Goal: Transaction & Acquisition: Download file/media

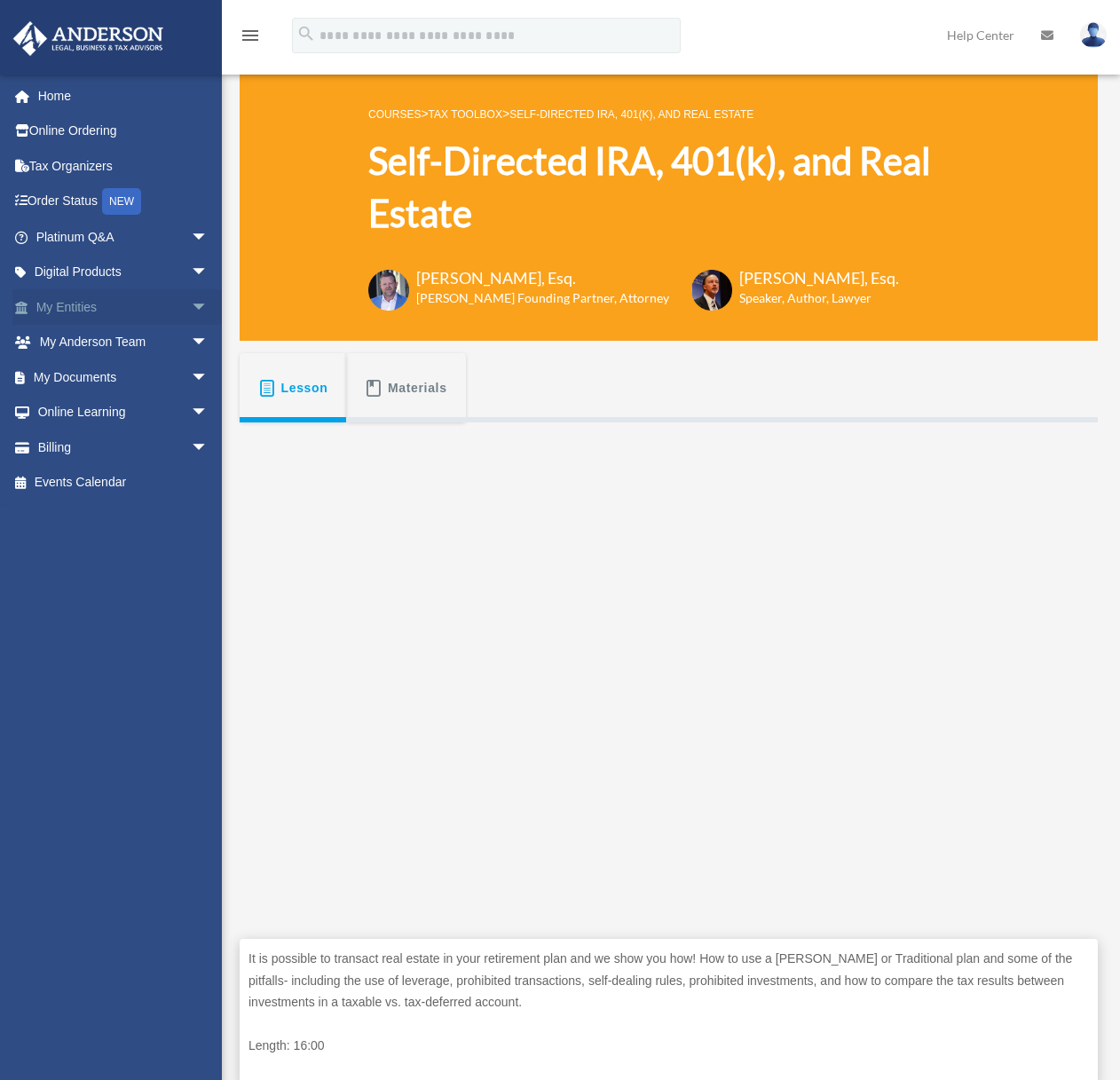
click at [168, 313] on link "My Entities arrow_drop_down" at bounding box center [124, 307] width 223 height 35
click at [191, 310] on span "arrow_drop_down" at bounding box center [208, 307] width 35 height 36
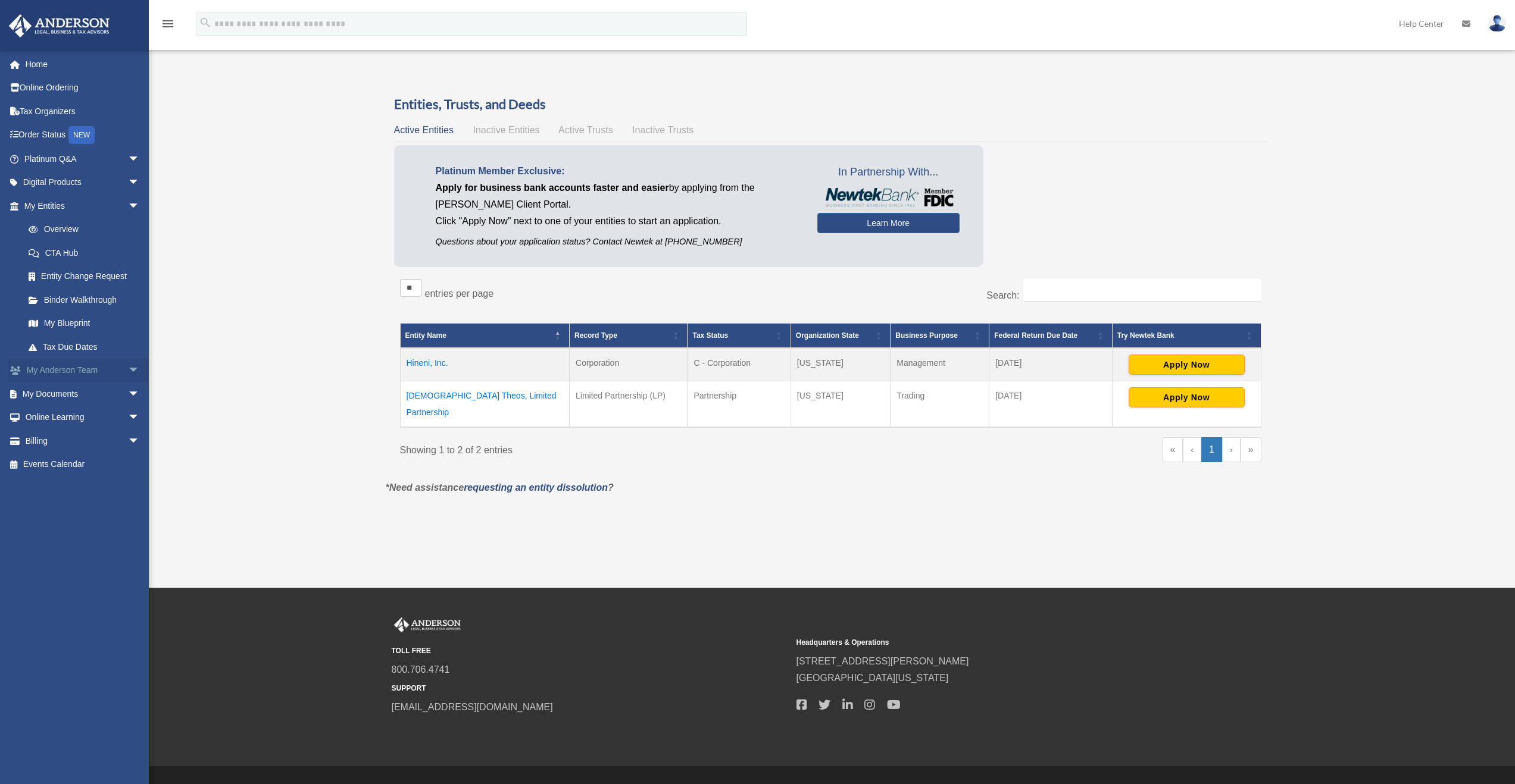
click at [128, 369] on span "arrow_drop_down" at bounding box center [140, 371] width 24 height 24
click at [128, 369] on span "arrow_drop_up" at bounding box center [140, 371] width 24 height 24
click at [128, 420] on span "arrow_drop_down" at bounding box center [140, 417] width 24 height 24
click at [128, 420] on span "arrow_drop_up" at bounding box center [140, 417] width 24 height 24
click at [128, 396] on span "arrow_drop_down" at bounding box center [140, 394] width 24 height 24
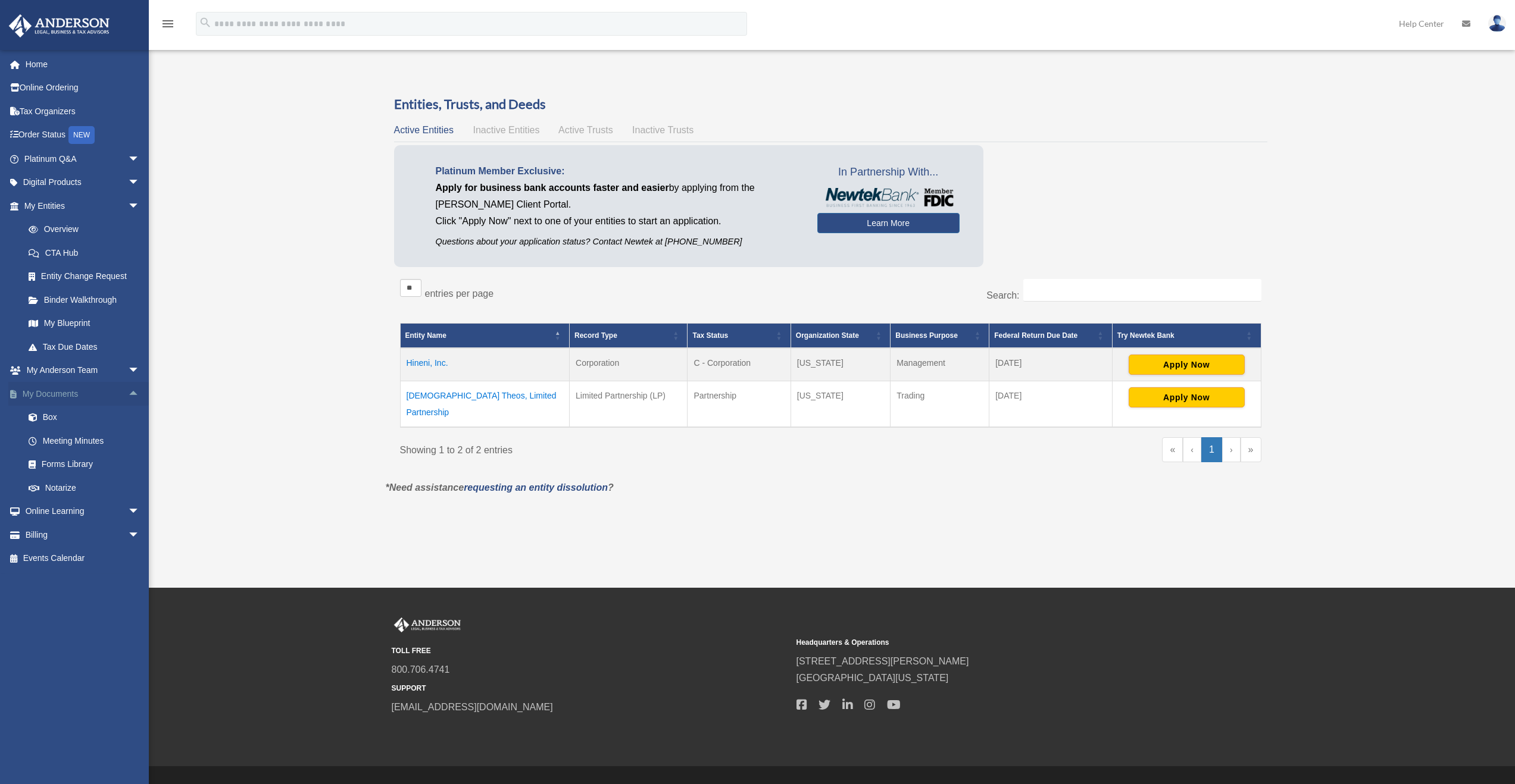
click at [128, 397] on span "arrow_drop_up" at bounding box center [140, 394] width 24 height 24
click at [128, 158] on span "arrow_drop_down" at bounding box center [140, 159] width 24 height 24
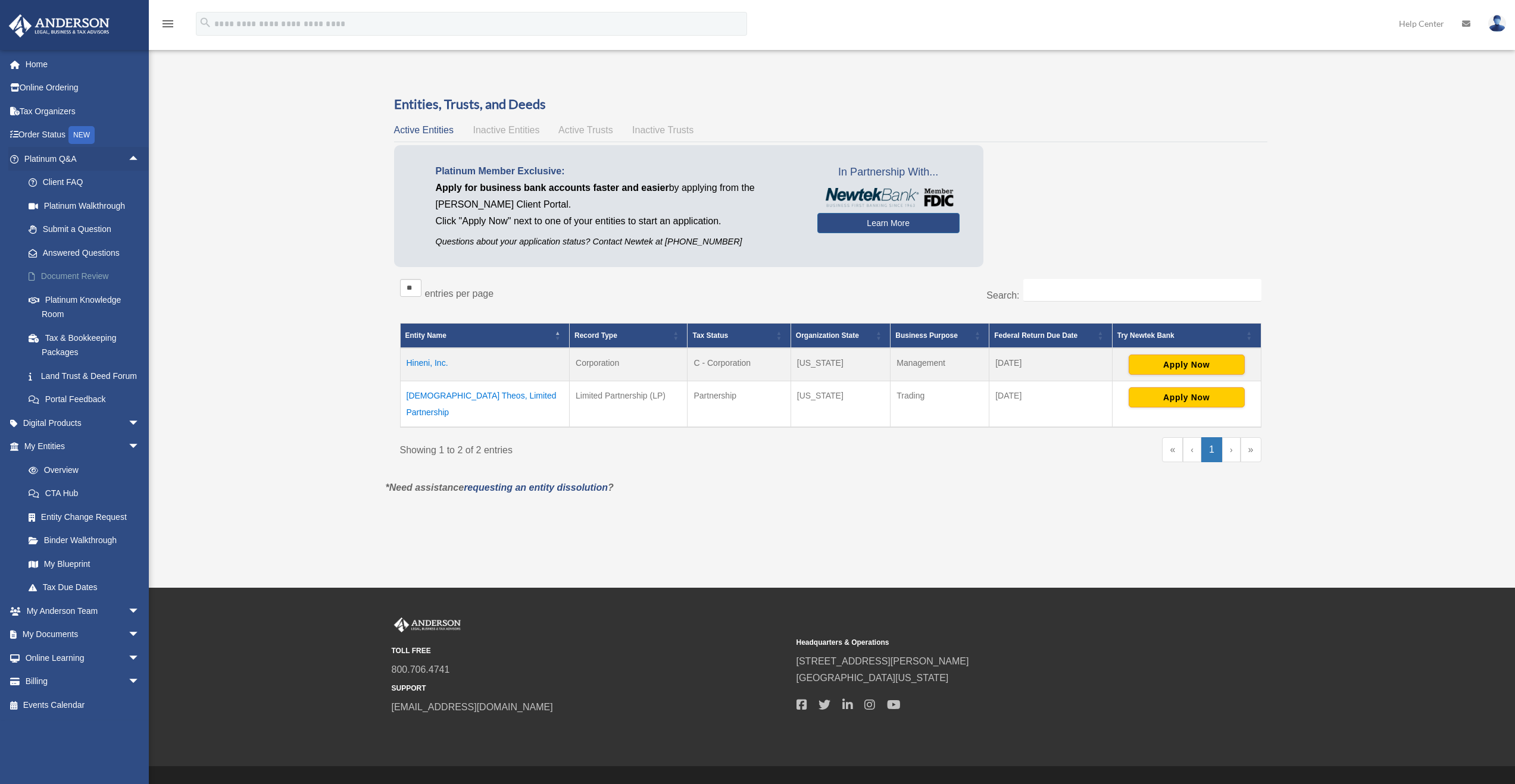
click at [78, 278] on link "Document Review" at bounding box center [87, 277] width 141 height 24
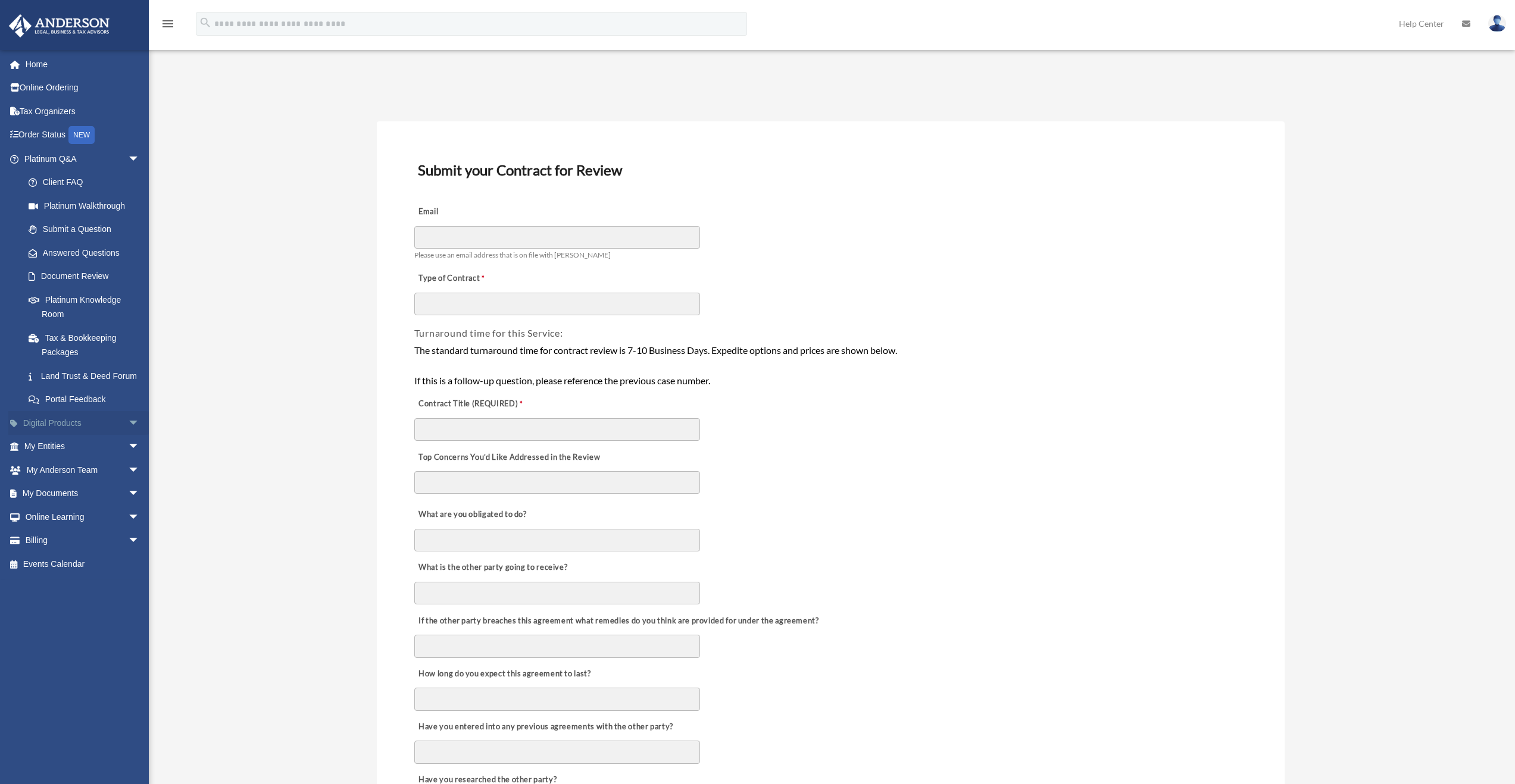
click at [128, 436] on span "arrow_drop_down" at bounding box center [140, 423] width 24 height 24
click at [128, 436] on span "arrow_drop_up" at bounding box center [140, 423] width 24 height 24
click at [128, 436] on span "arrow_drop_down" at bounding box center [140, 423] width 24 height 24
click at [45, 64] on link "Home" at bounding box center [83, 64] width 150 height 24
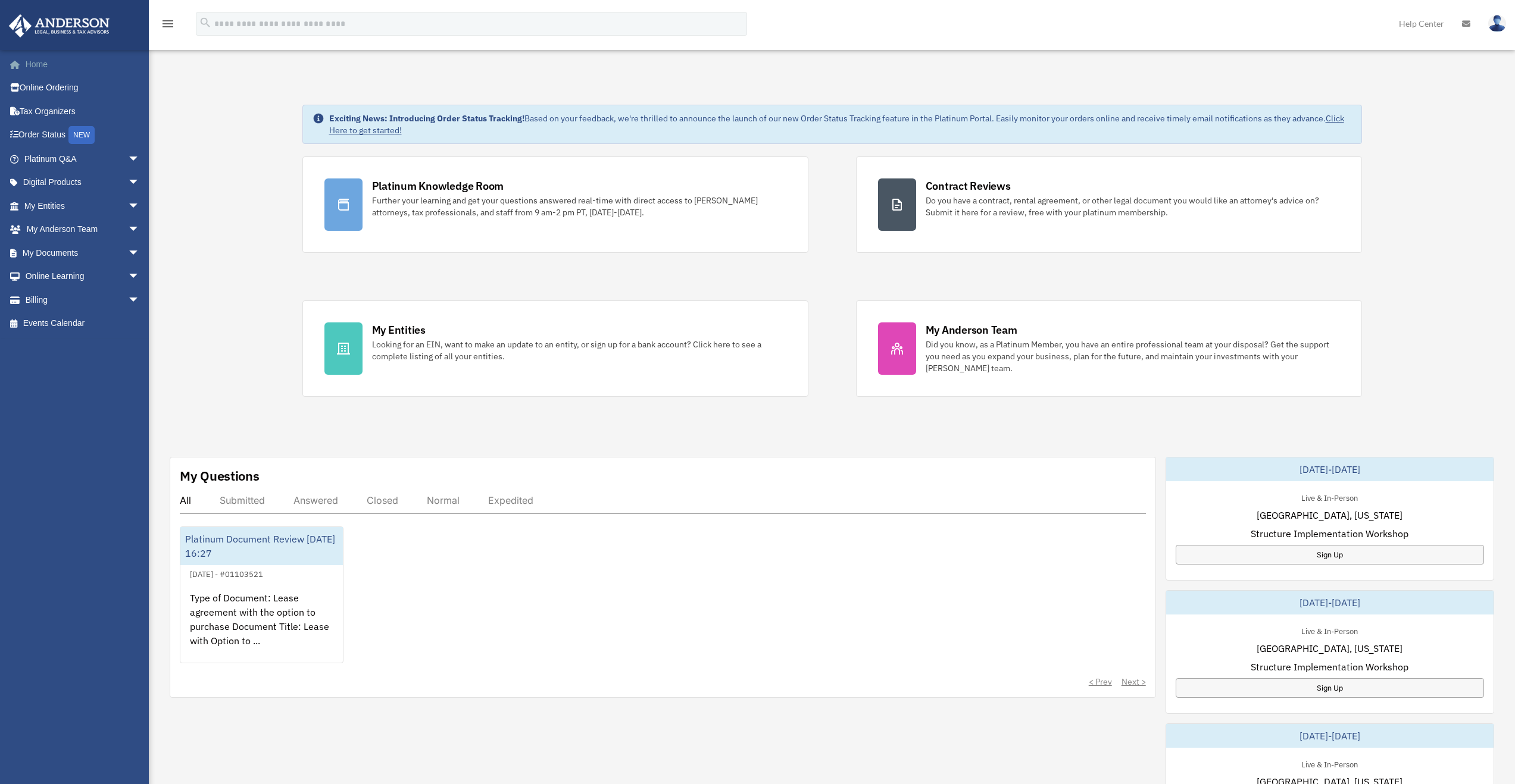
click at [44, 70] on link "Home" at bounding box center [83, 64] width 150 height 24
click at [128, 206] on span "arrow_drop_down" at bounding box center [140, 206] width 24 height 24
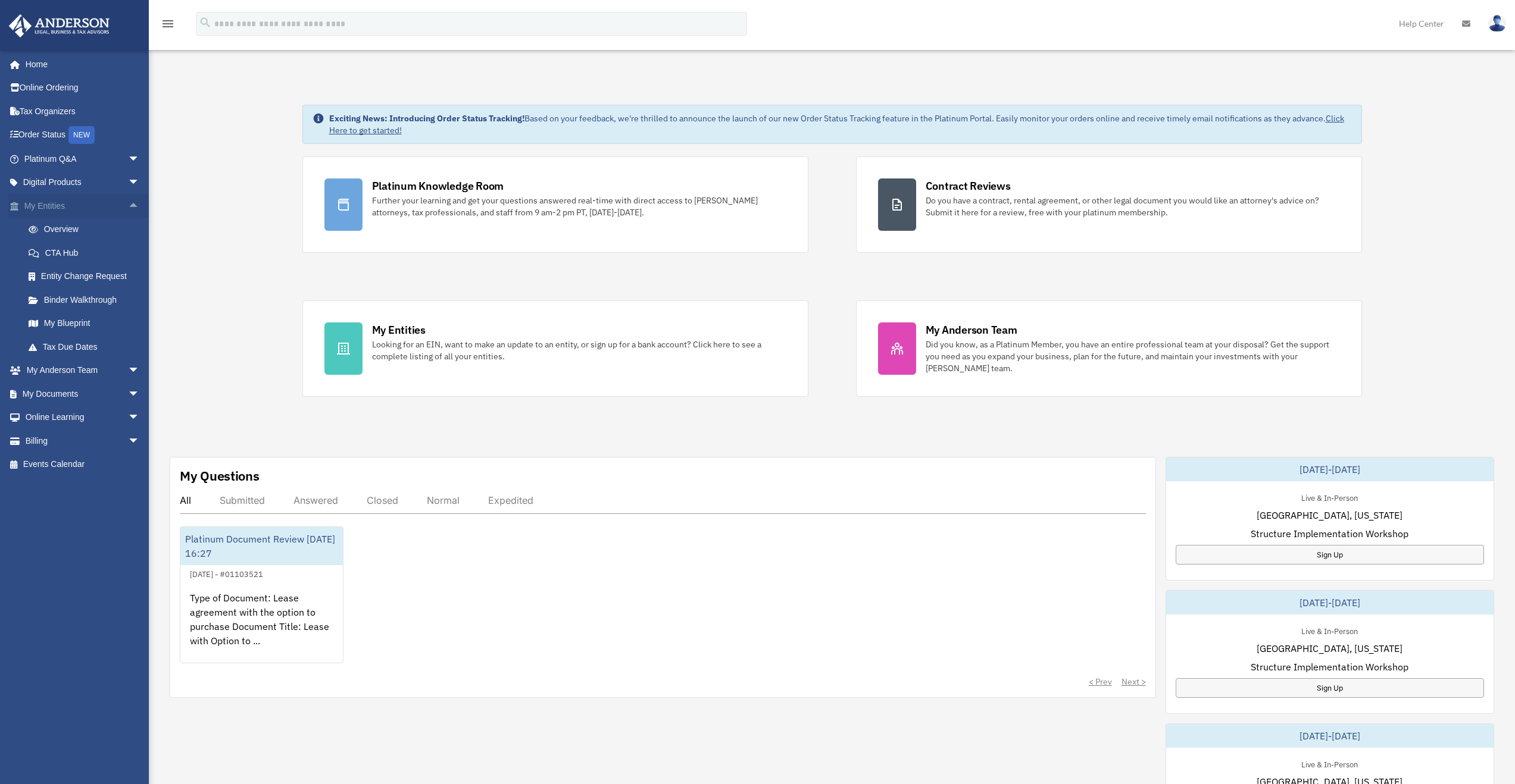
click at [128, 206] on span "arrow_drop_up" at bounding box center [140, 206] width 24 height 24
click at [128, 256] on span "arrow_drop_down" at bounding box center [140, 253] width 24 height 24
click at [51, 278] on link "Box" at bounding box center [87, 277] width 141 height 24
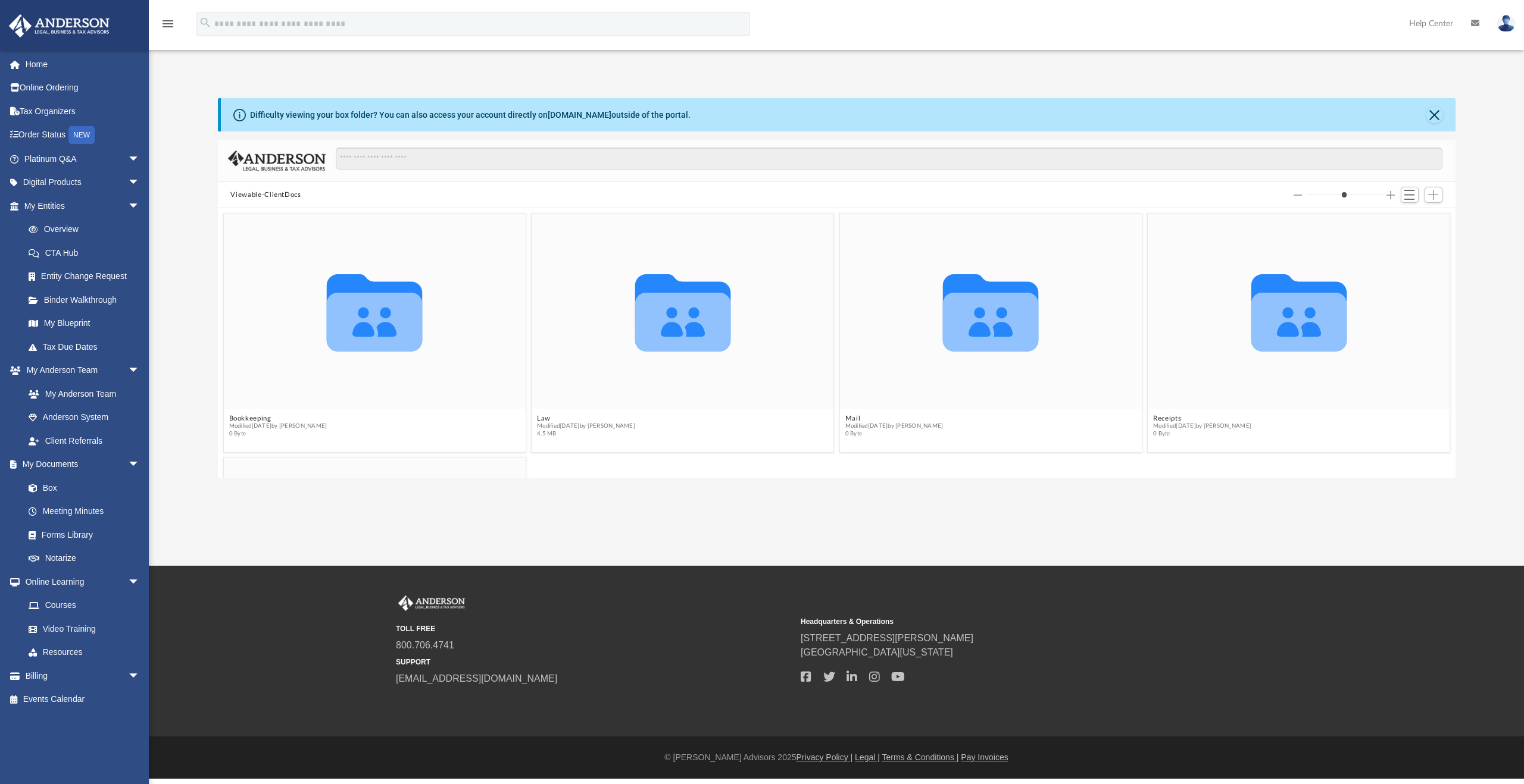
scroll to position [262, 1229]
click at [1214, 74] on div "Difficulty viewing your box folder? You can also access your account directly o…" at bounding box center [837, 276] width 1376 height 406
click at [673, 314] on icon "grid" at bounding box center [682, 313] width 96 height 77
click at [1416, 196] on button "Switch to List View" at bounding box center [1409, 195] width 18 height 16
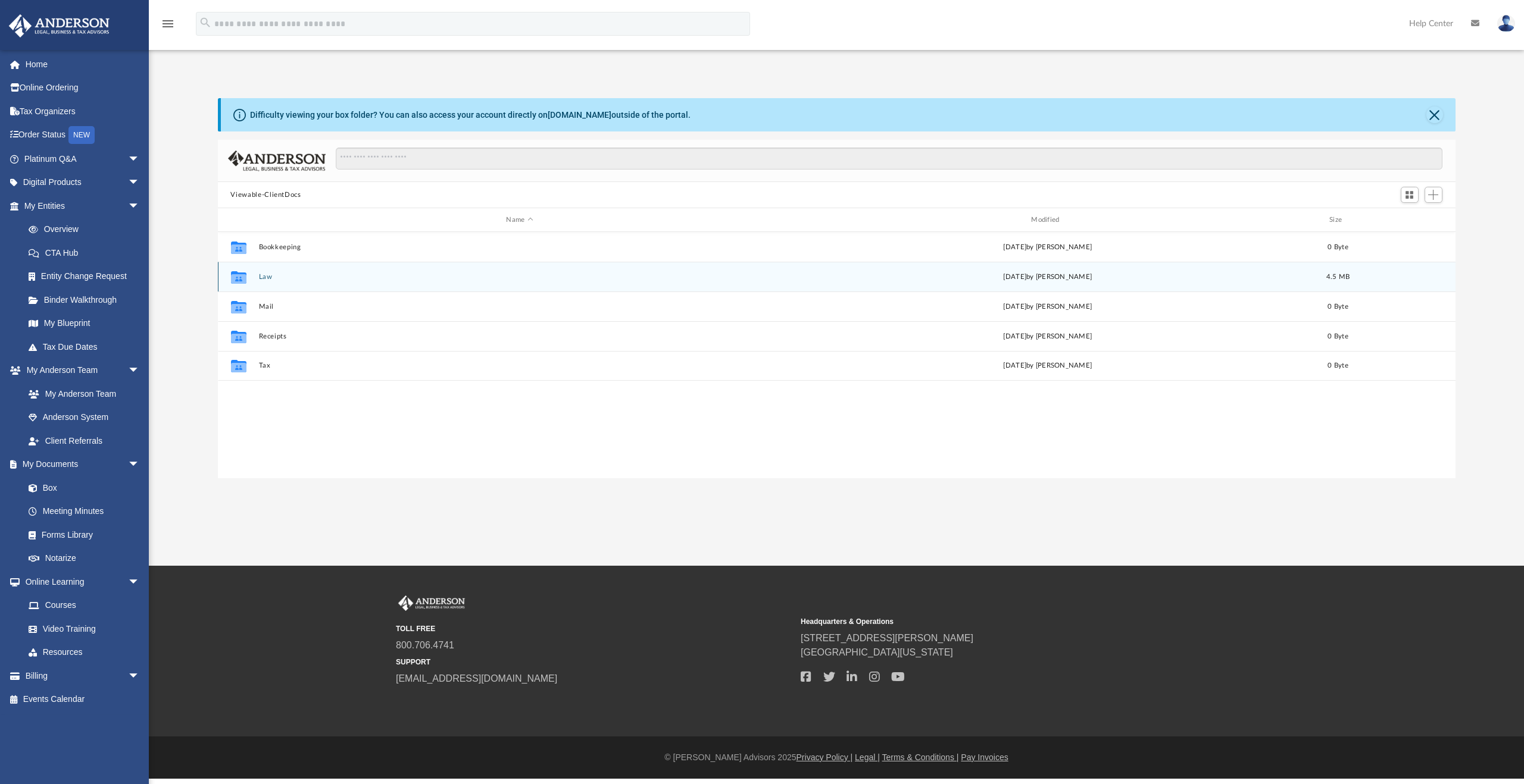
click at [263, 284] on div "Collaborated Folder Law [DATE] by [PERSON_NAME] 4.5 MB" at bounding box center [837, 276] width 1238 height 30
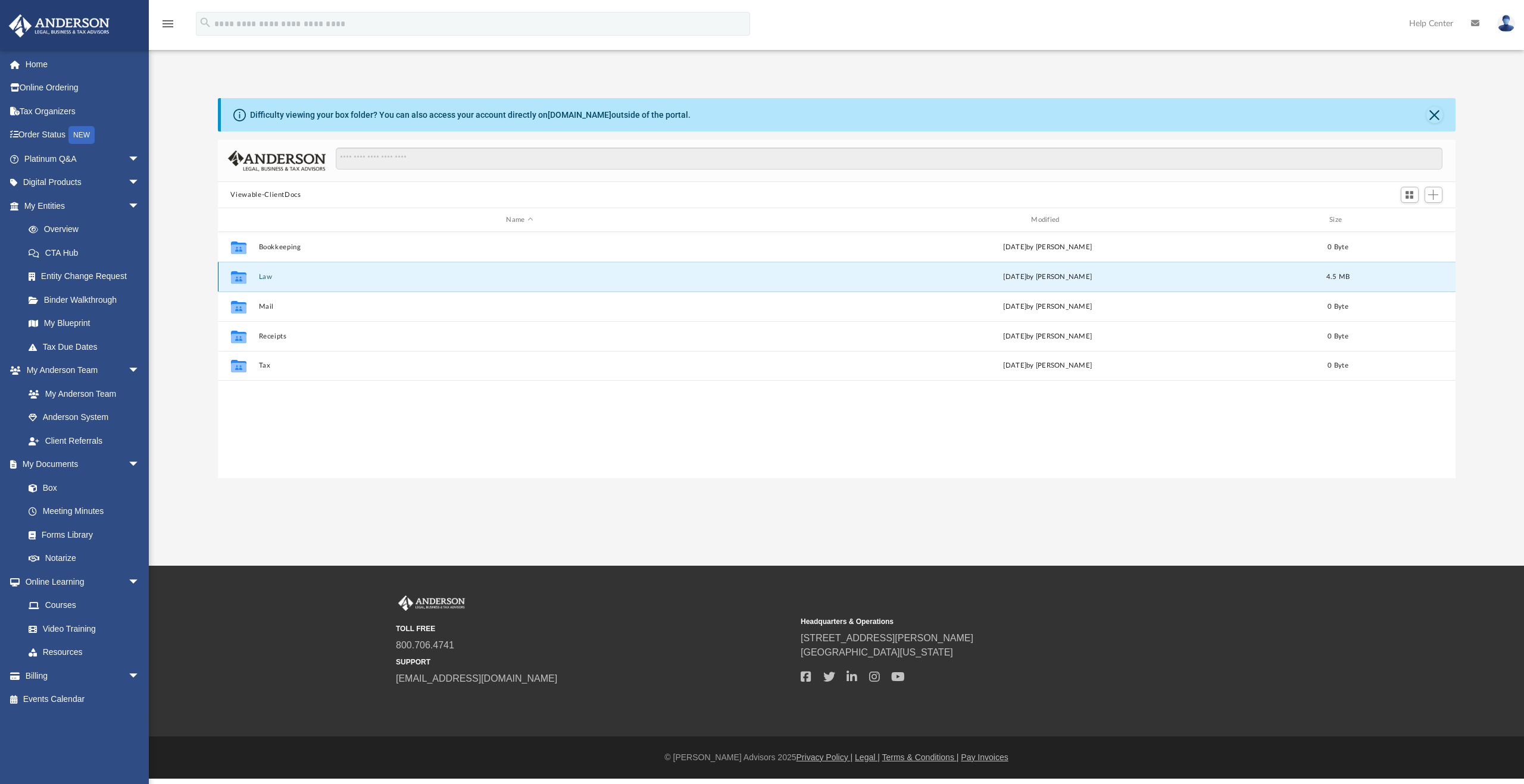
click at [263, 279] on button "Law" at bounding box center [520, 277] width 523 height 8
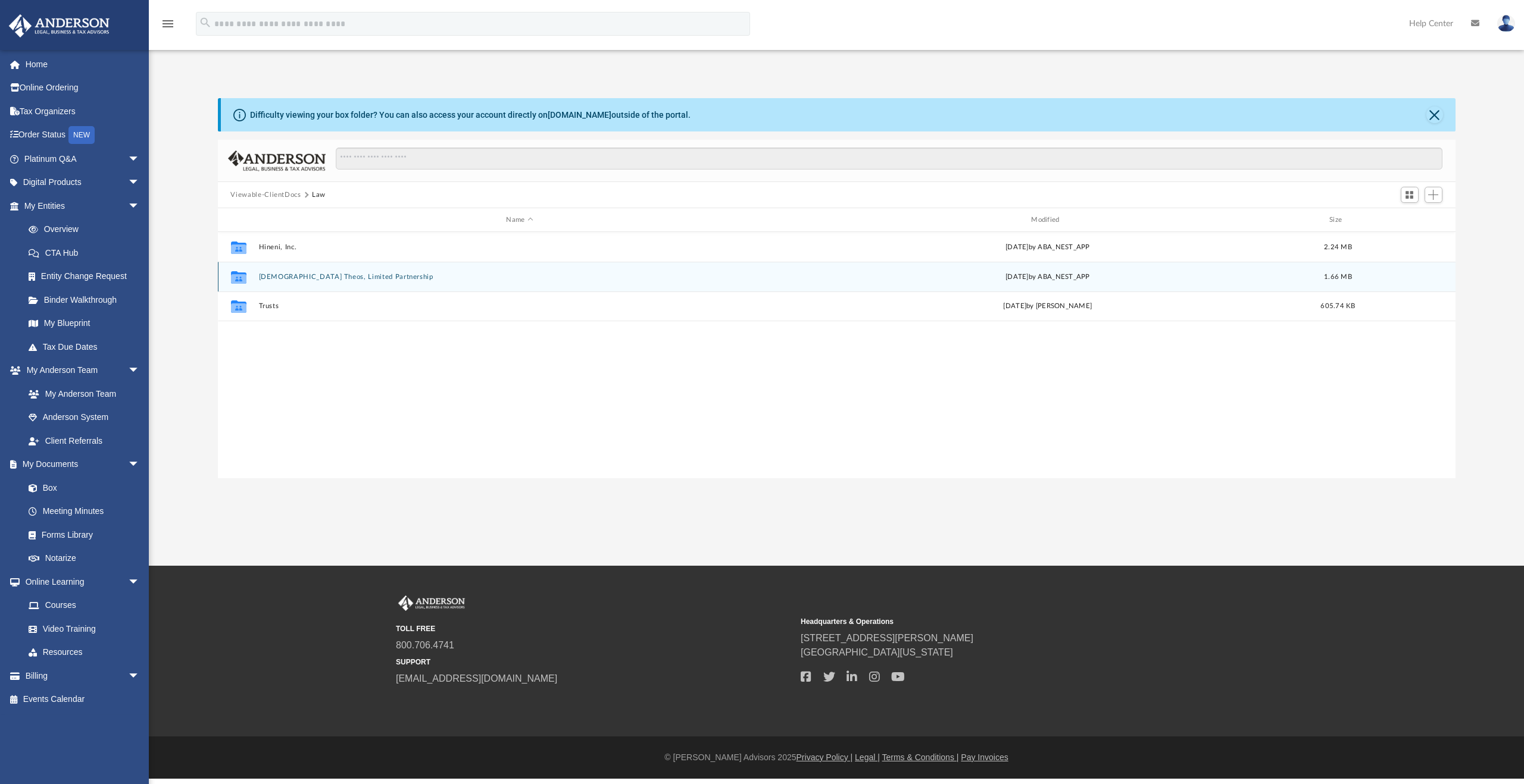
click at [272, 276] on button "[DEMOGRAPHIC_DATA] Theos, Limited Partnership" at bounding box center [520, 277] width 523 height 8
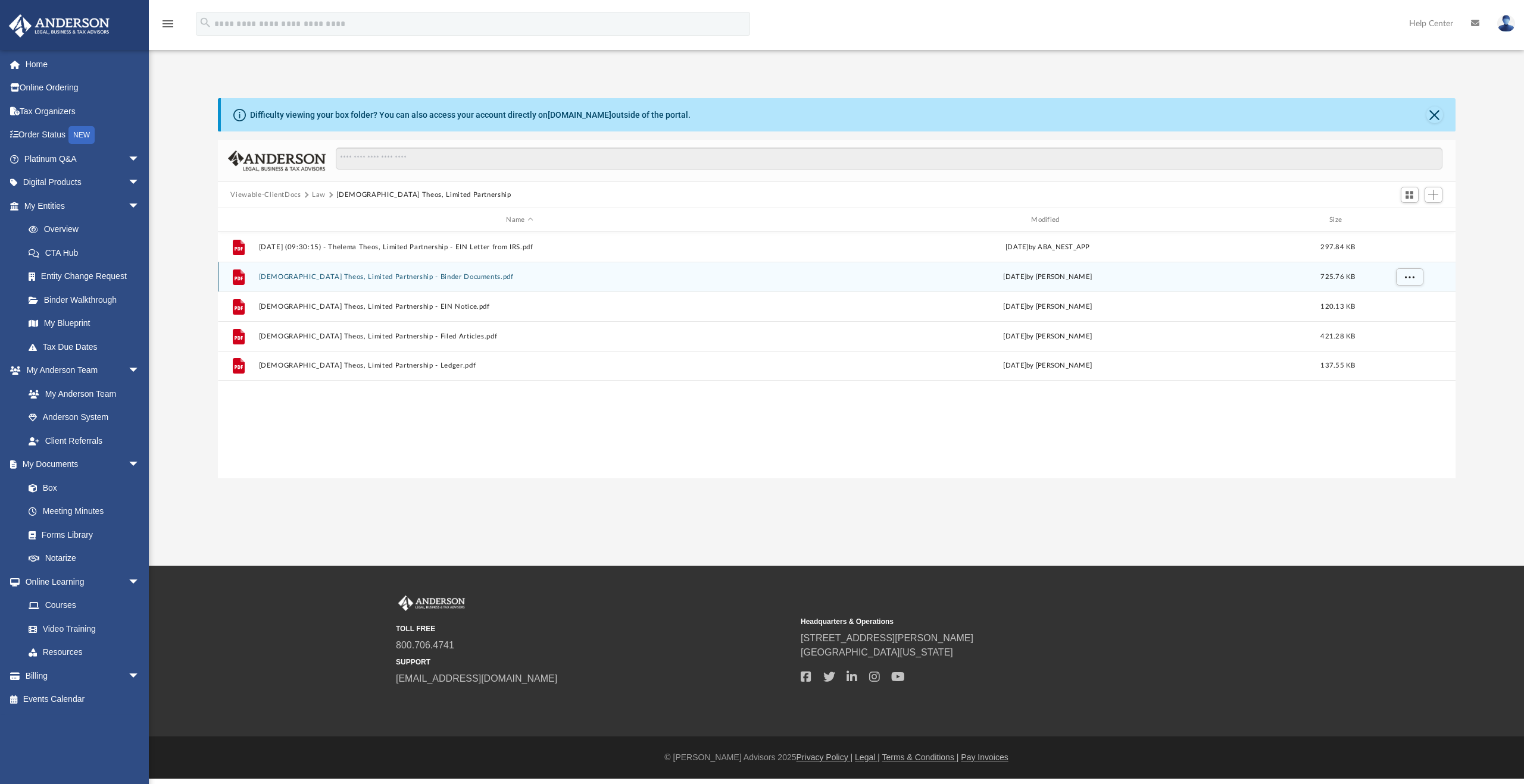
click at [362, 281] on div "File [DEMOGRAPHIC_DATA] Theos, Limited Partnership - Binder Documents.pdf [DATE…" at bounding box center [837, 276] width 1238 height 30
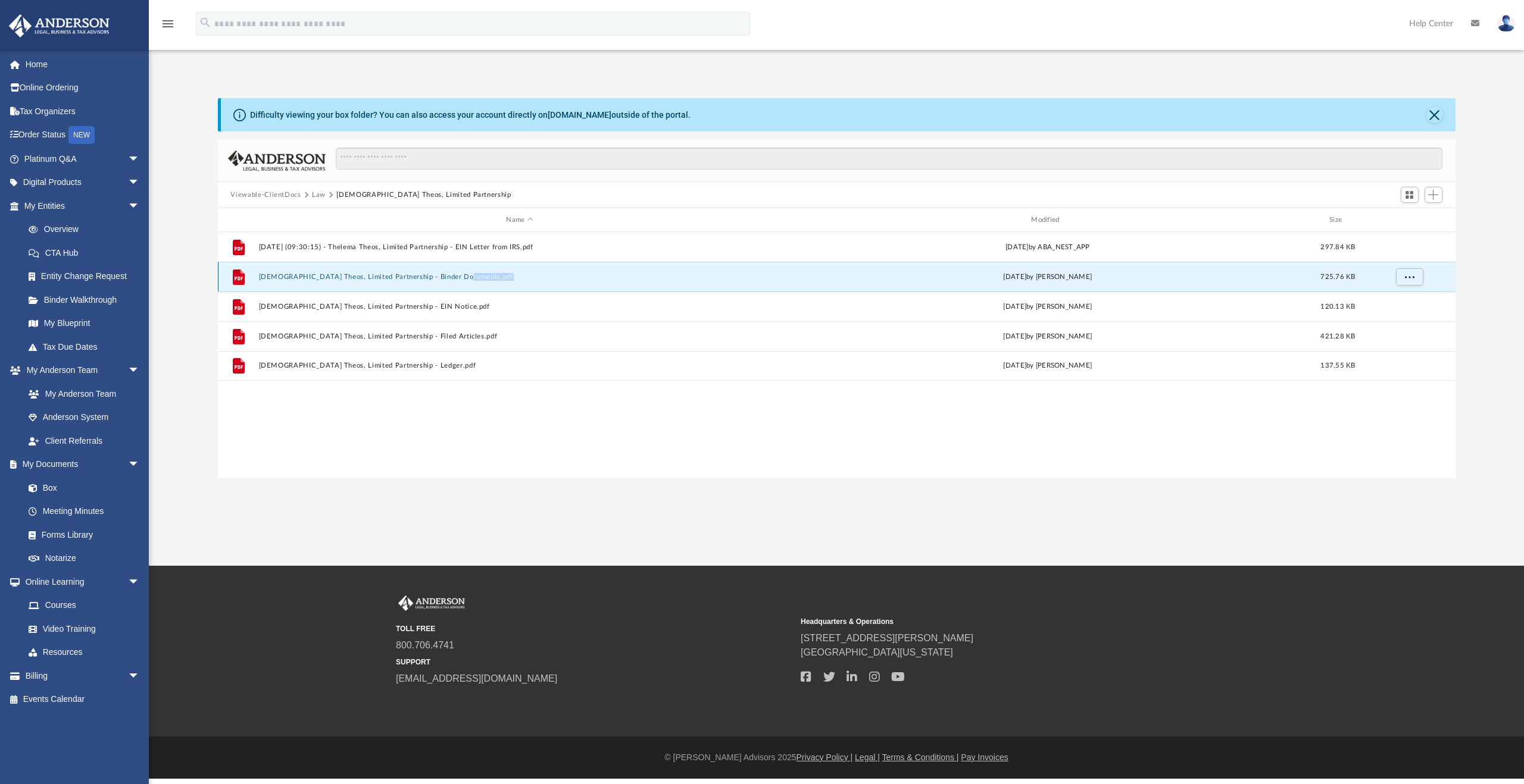
click at [362, 281] on div "File [DEMOGRAPHIC_DATA] Theos, Limited Partnership - Binder Documents.pdf [DATE…" at bounding box center [837, 276] width 1238 height 30
click at [269, 278] on button "[DEMOGRAPHIC_DATA] Theos, Limited Partnership - Binder Documents.pdf" at bounding box center [520, 277] width 523 height 8
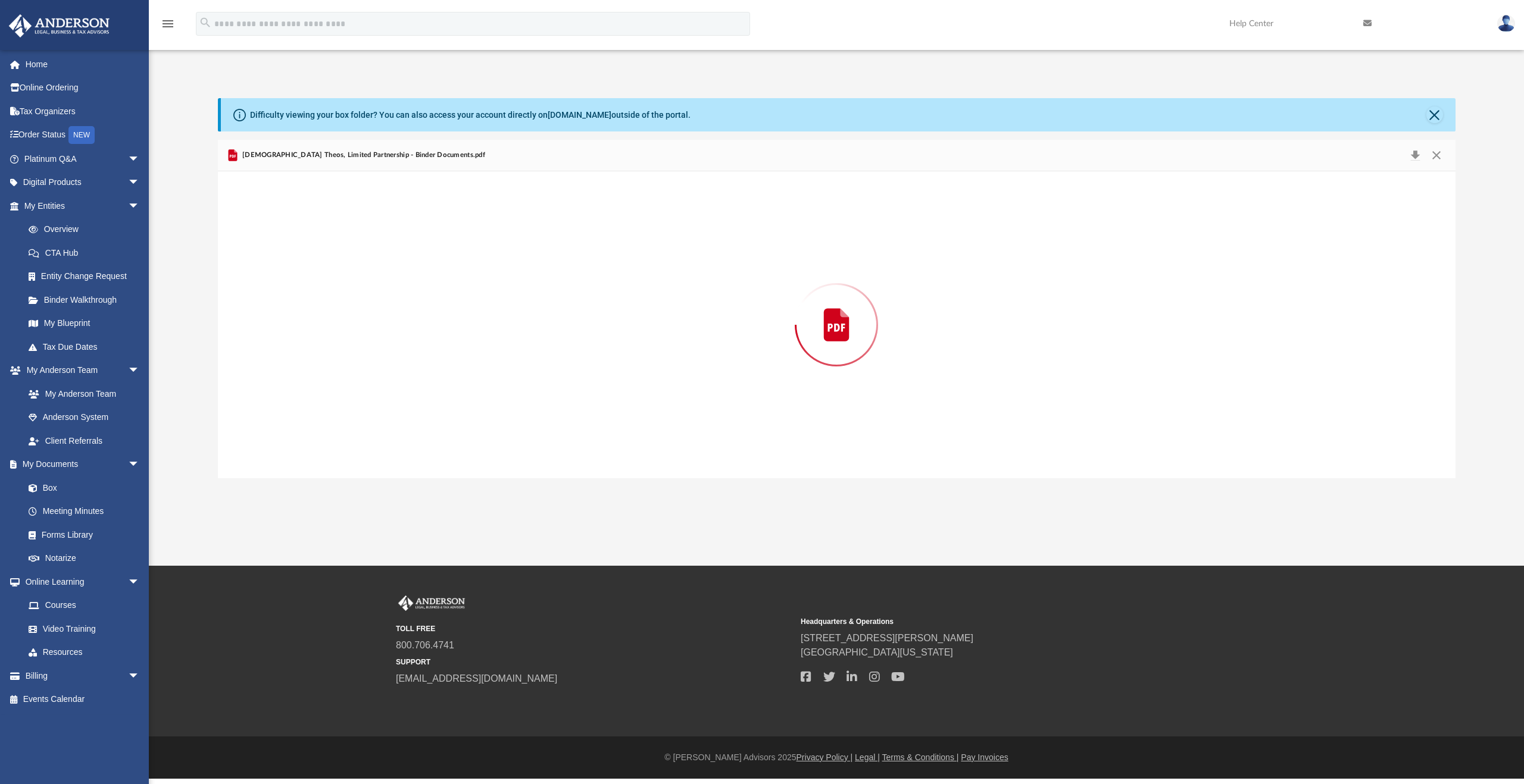
click at [269, 278] on div "Preview" at bounding box center [837, 325] width 1238 height 307
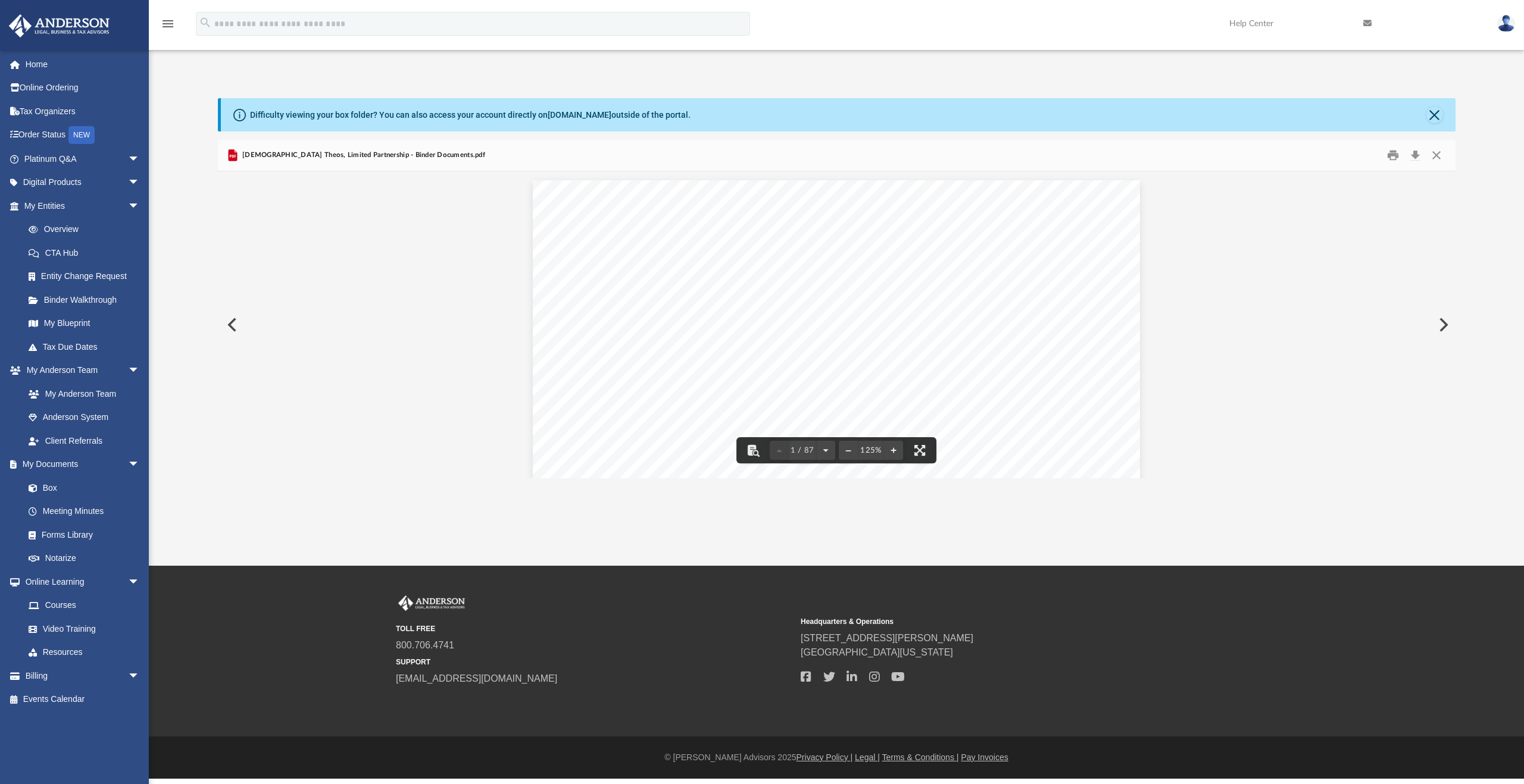
click at [1487, 132] on div "Difficulty viewing your box folder? You can also access your account directly o…" at bounding box center [837, 288] width 1376 height 380
click at [1416, 156] on button "Download" at bounding box center [1416, 156] width 21 height 18
